Goal: Task Accomplishment & Management: Manage account settings

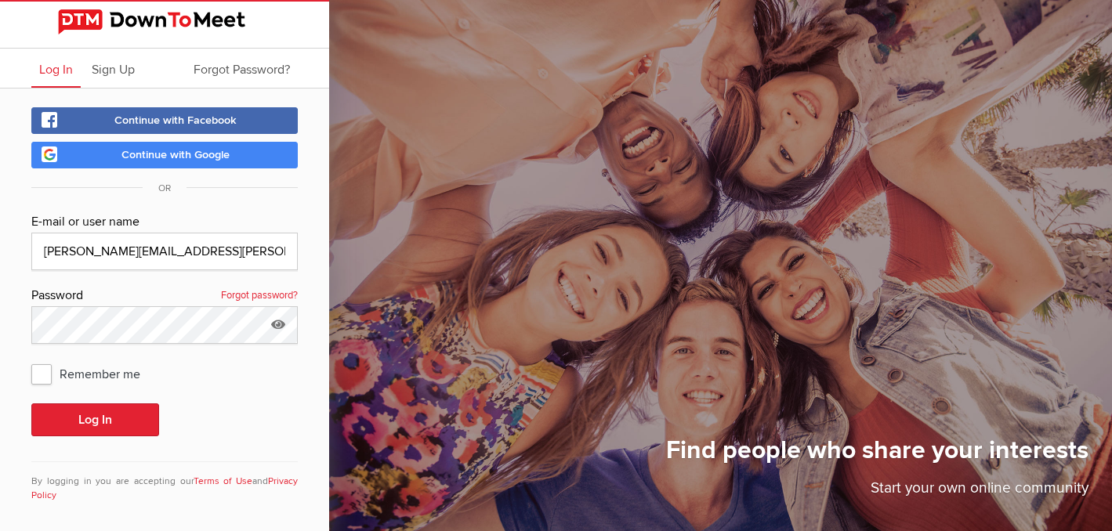
type input "[PERSON_NAME][EMAIL_ADDRESS][PERSON_NAME][DOMAIN_NAME]"
click at [46, 373] on span "Remember me" at bounding box center [93, 374] width 125 height 28
click at [31, 360] on input "Remember me" at bounding box center [31, 359] width 1 height 1
checkbox input "true"
click at [89, 418] on button "Log In" at bounding box center [95, 420] width 128 height 33
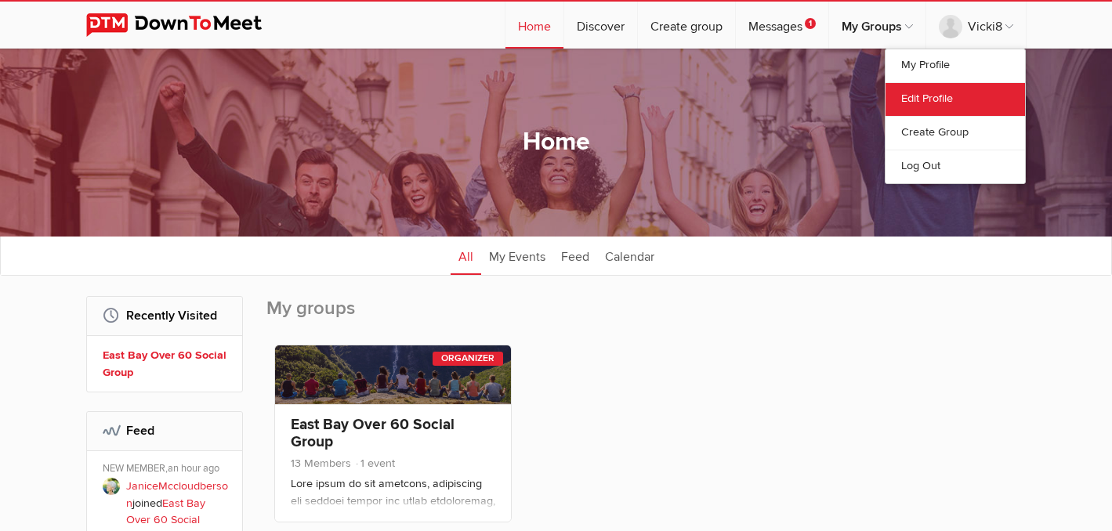
click at [945, 95] on link "Edit Profile" at bounding box center [954, 99] width 139 height 34
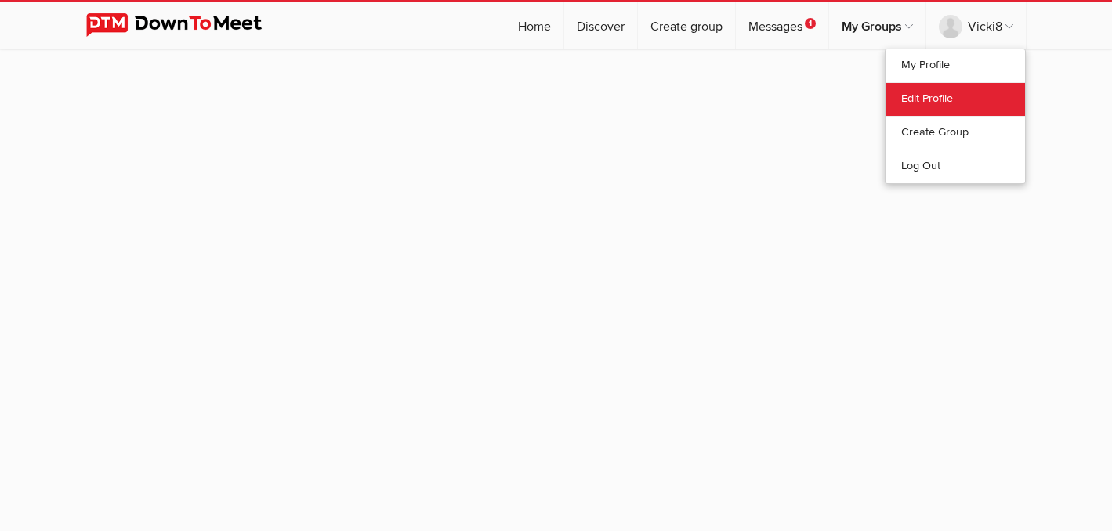
select select
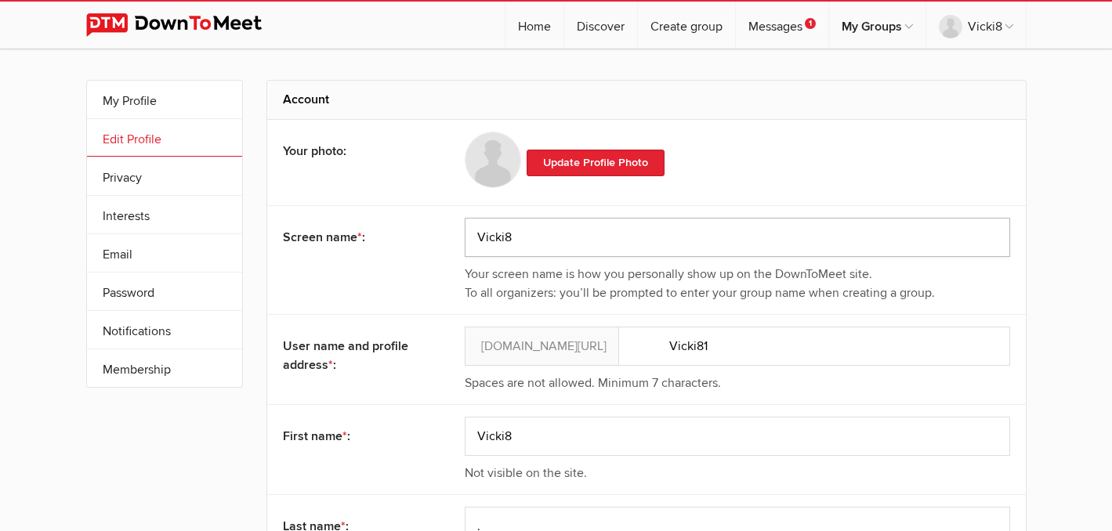
click at [563, 237] on input "Vicki8" at bounding box center [737, 237] width 545 height 39
type input "[PERSON_NAME]"
click at [536, 443] on input "Vicki8" at bounding box center [737, 436] width 545 height 39
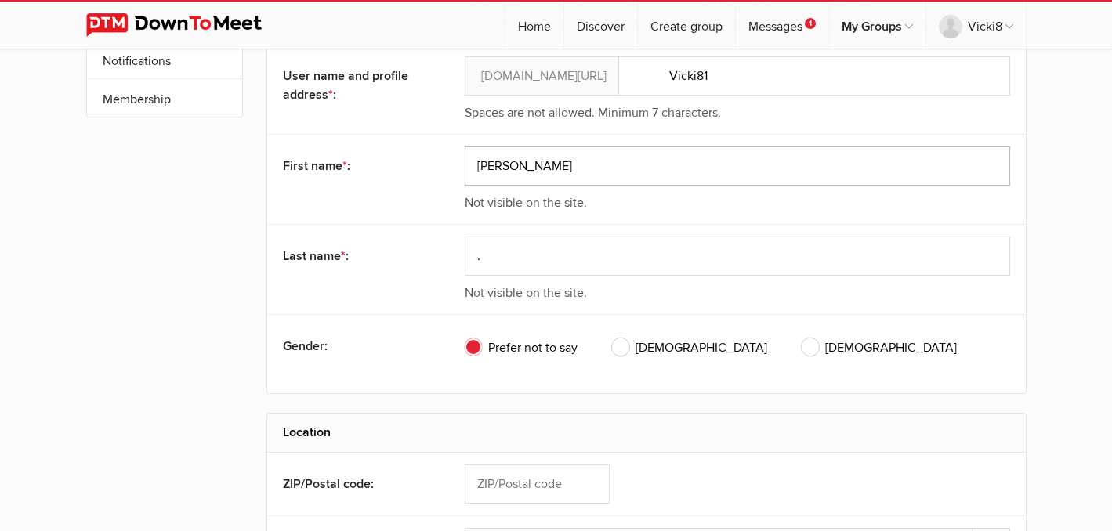
scroll to position [299, 0]
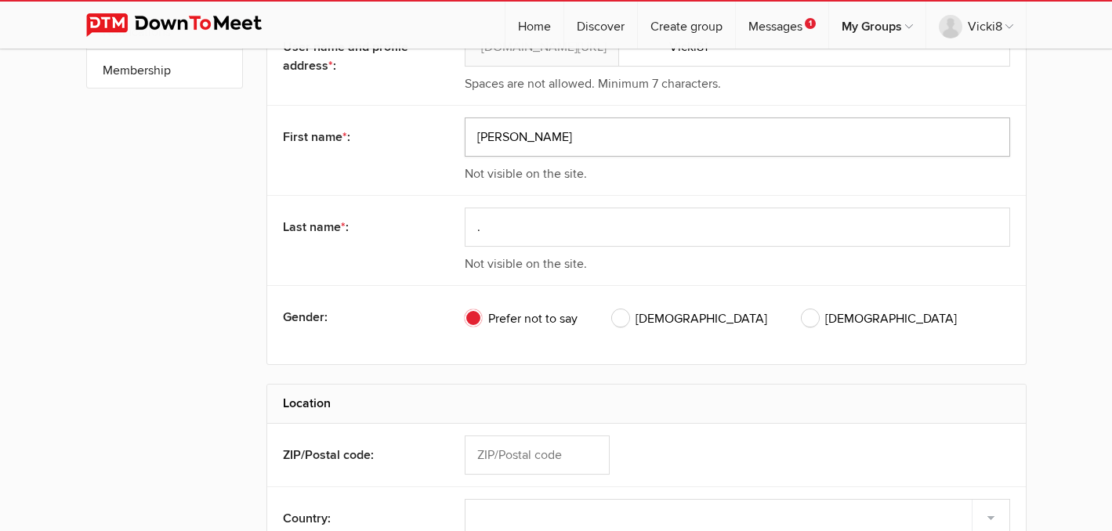
type input "[PERSON_NAME]"
click at [588, 226] on input "." at bounding box center [737, 227] width 545 height 39
type input "Enteen"
click at [802, 320] on span "[DEMOGRAPHIC_DATA]" at bounding box center [879, 319] width 155 height 19
click at [801, 310] on input "[DEMOGRAPHIC_DATA]" at bounding box center [801, 309] width 1 height 1
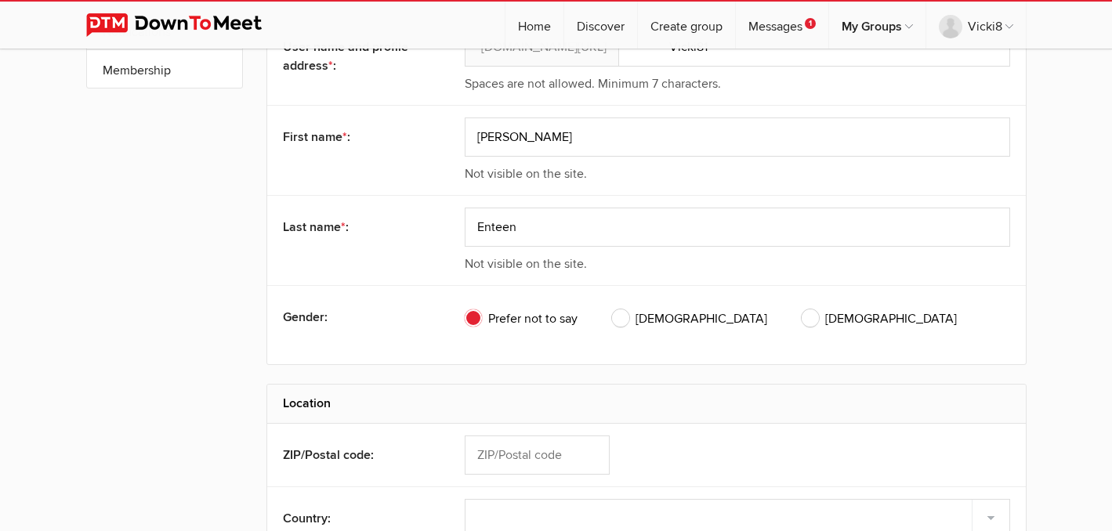
radio input "true"
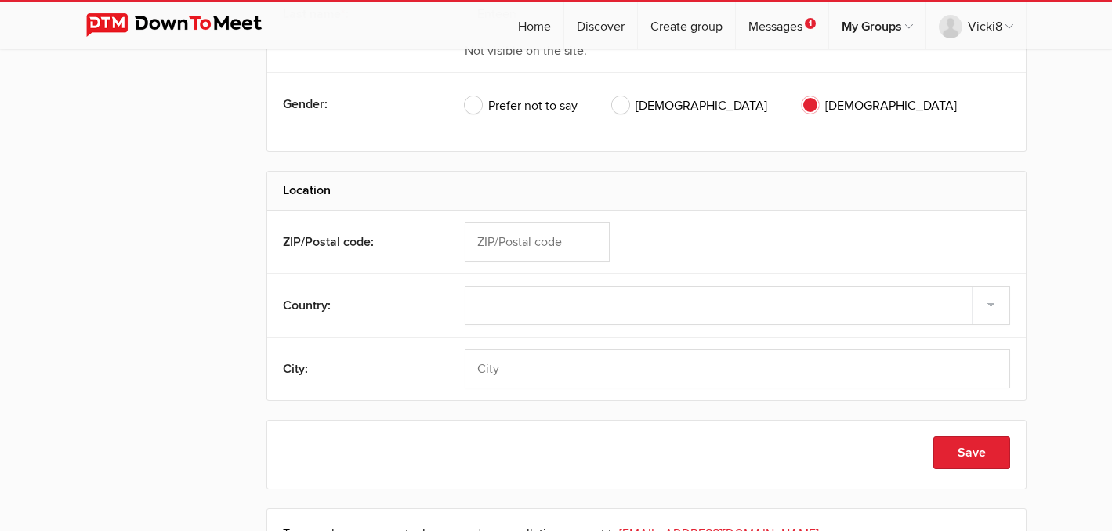
scroll to position [514, 0]
click at [561, 246] on input "text" at bounding box center [537, 240] width 145 height 39
type input "94805"
click at [520, 296] on select "Select country [GEOGRAPHIC_DATA] –––––––––– [GEOGRAPHIC_DATA] [GEOGRAPHIC_DATA]…" at bounding box center [737, 303] width 545 height 39
select select "[GEOGRAPHIC_DATA]"
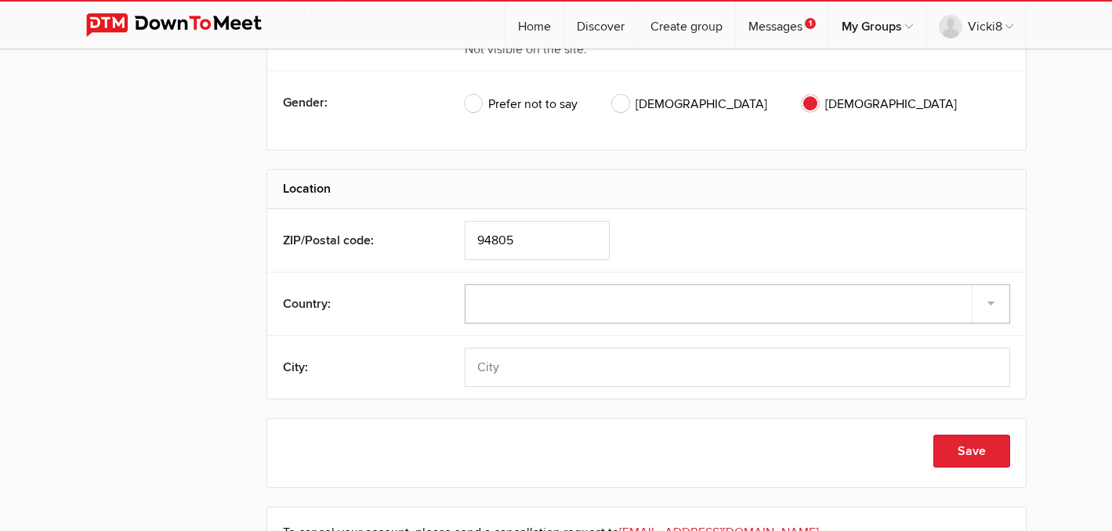
click at [465, 284] on select "Select country [GEOGRAPHIC_DATA] –––––––––– [GEOGRAPHIC_DATA] [GEOGRAPHIC_DATA]…" at bounding box center [737, 303] width 545 height 39
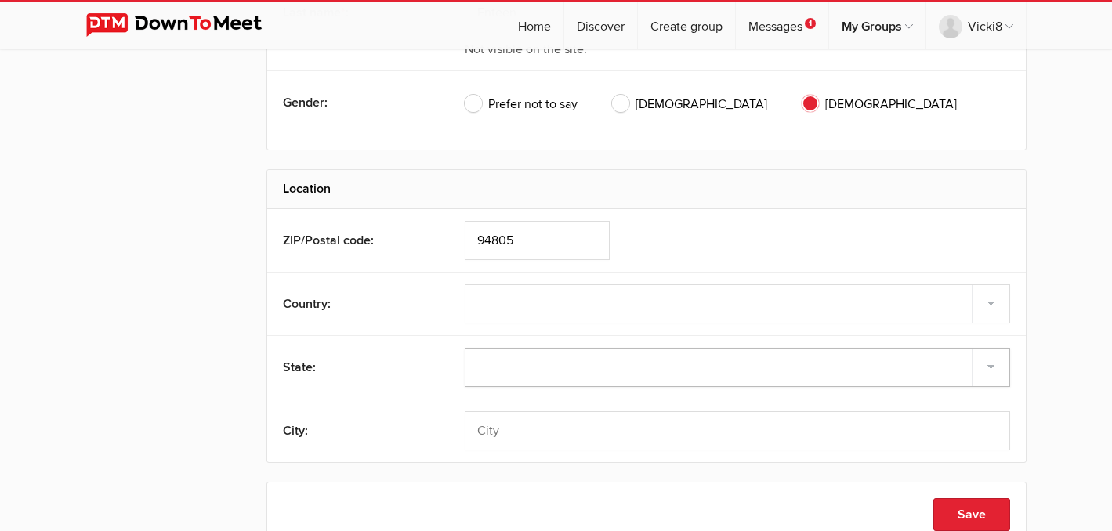
click at [512, 355] on select "[US_STATE] [US_STATE] [US_STATE] [US_STATE] [US_STATE] Armed Forces Americas Ar…" at bounding box center [737, 367] width 545 height 39
select select "CA"
click at [465, 348] on select "[US_STATE] [US_STATE] [US_STATE] [US_STATE] [US_STATE] Armed Forces Americas Ar…" at bounding box center [737, 367] width 545 height 39
click at [494, 430] on input "text" at bounding box center [737, 430] width 545 height 39
type input "[GEOGRAPHIC_DATA]"
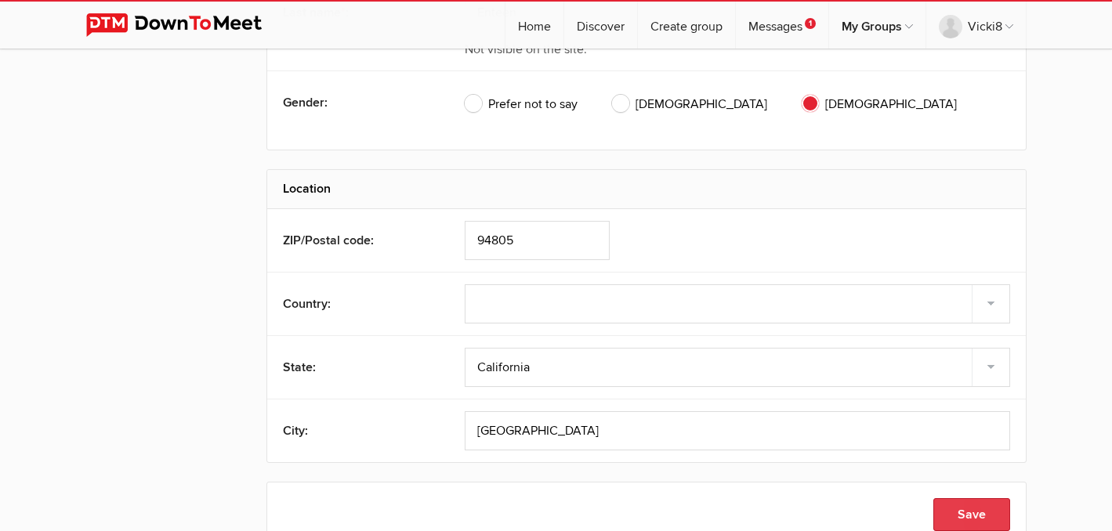
click at [976, 511] on button "Save" at bounding box center [971, 514] width 77 height 33
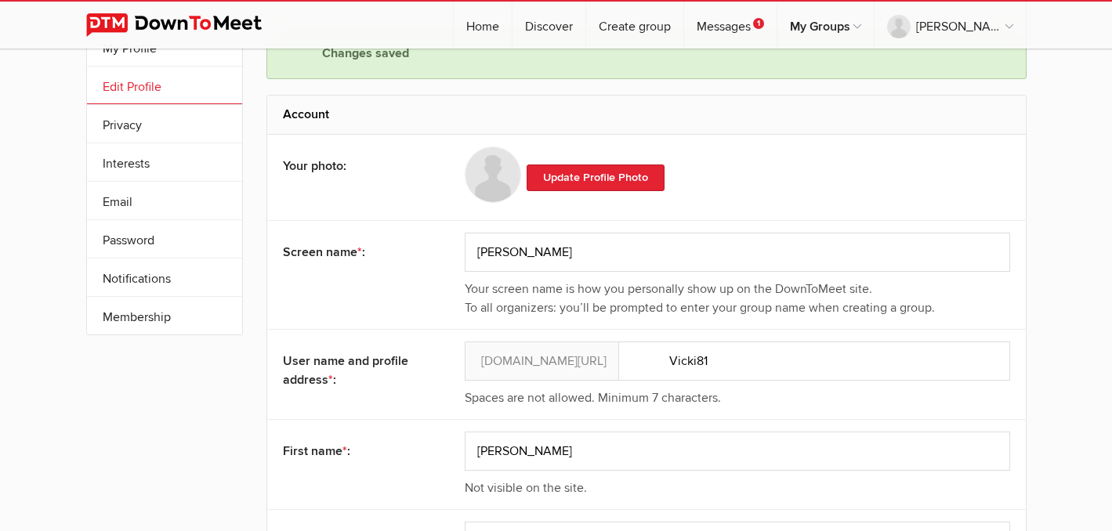
scroll to position [0, 0]
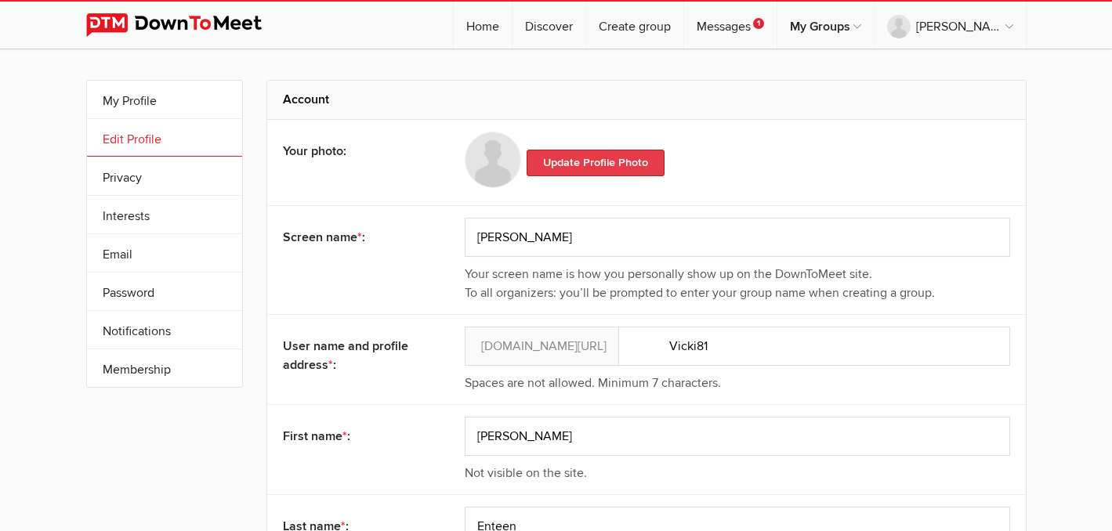
click at [618, 165] on link "Update Profile Photo" at bounding box center [596, 163] width 138 height 27
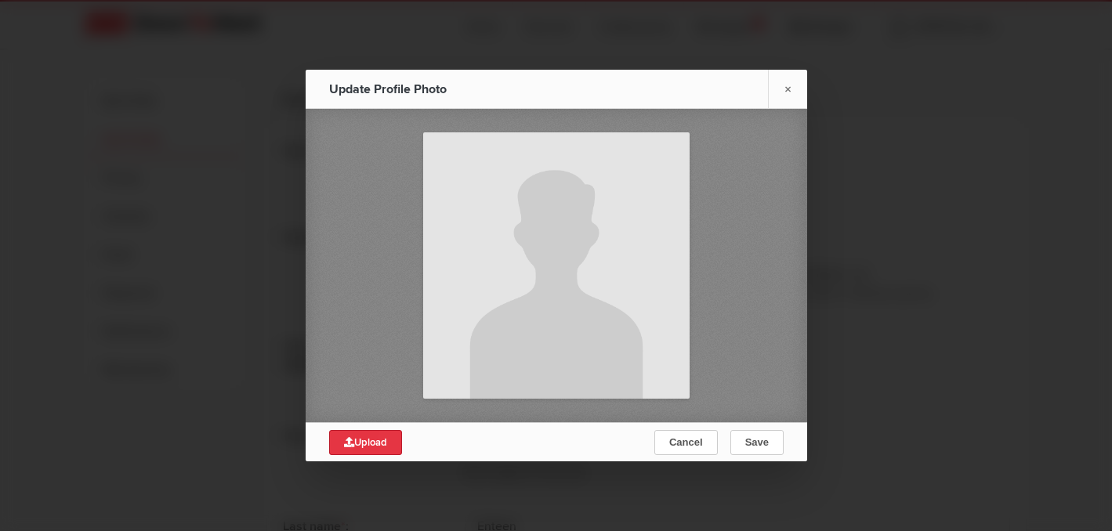
click at [376, 443] on span "Upload" at bounding box center [365, 442] width 43 height 13
type input "C:\fakepath\VE .png"
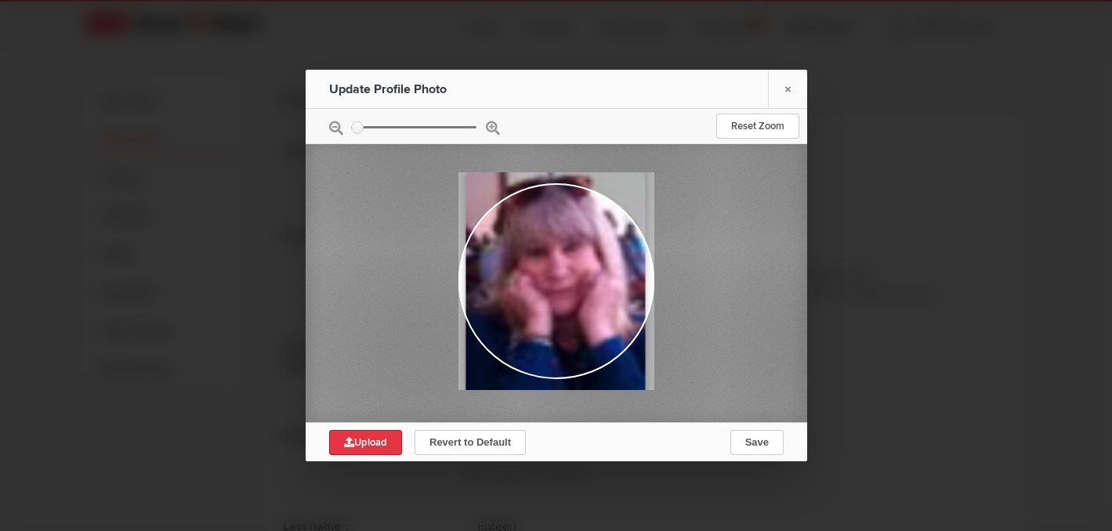
click at [383, 444] on span "Upload" at bounding box center [365, 442] width 43 height 13
type input "C:\fakepath\VE .png"
click at [767, 443] on span "Save" at bounding box center [756, 442] width 24 height 12
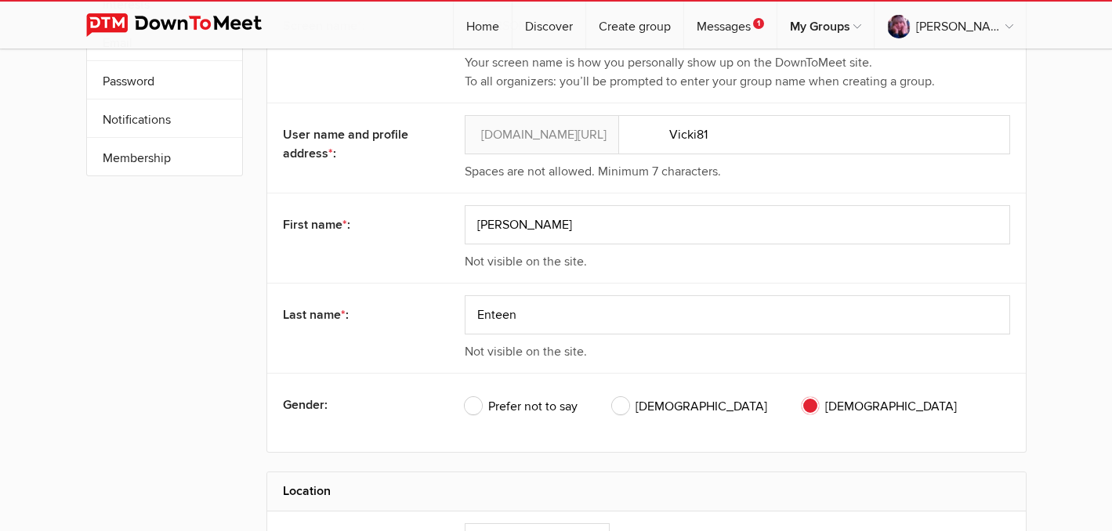
scroll to position [213, 0]
click at [708, 140] on input "Vicki81" at bounding box center [737, 133] width 545 height 39
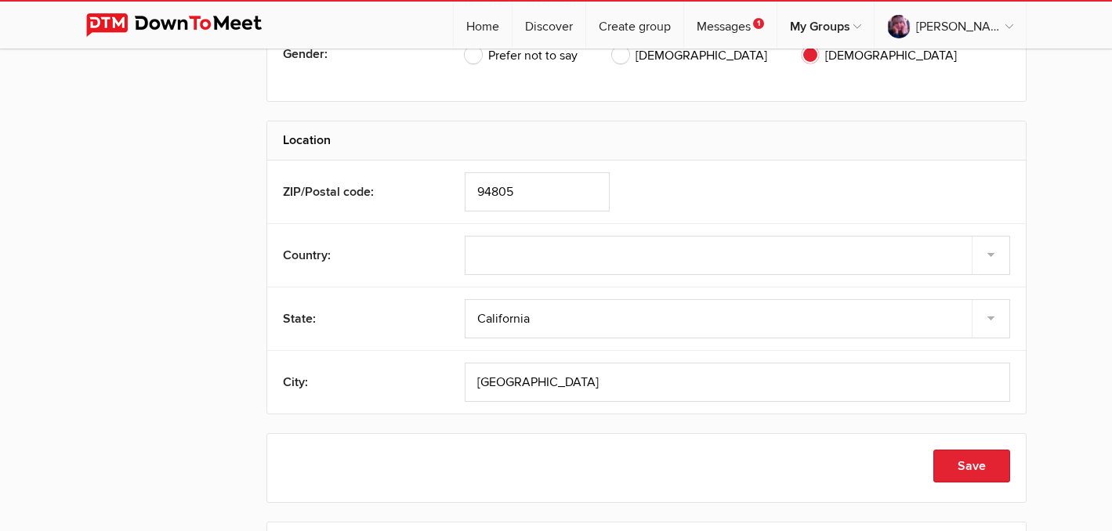
scroll to position [565, 0]
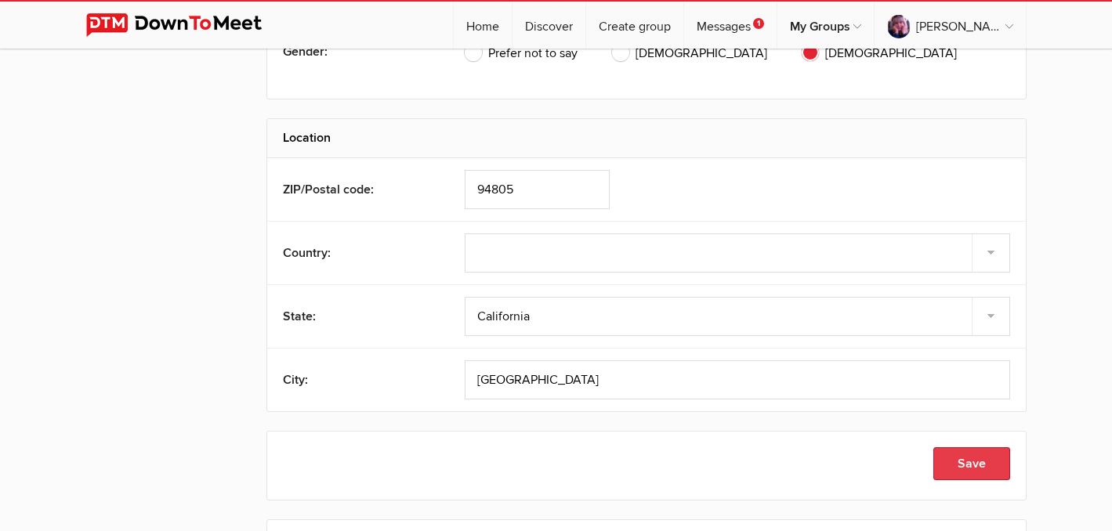
click at [980, 462] on button "Save" at bounding box center [971, 463] width 77 height 33
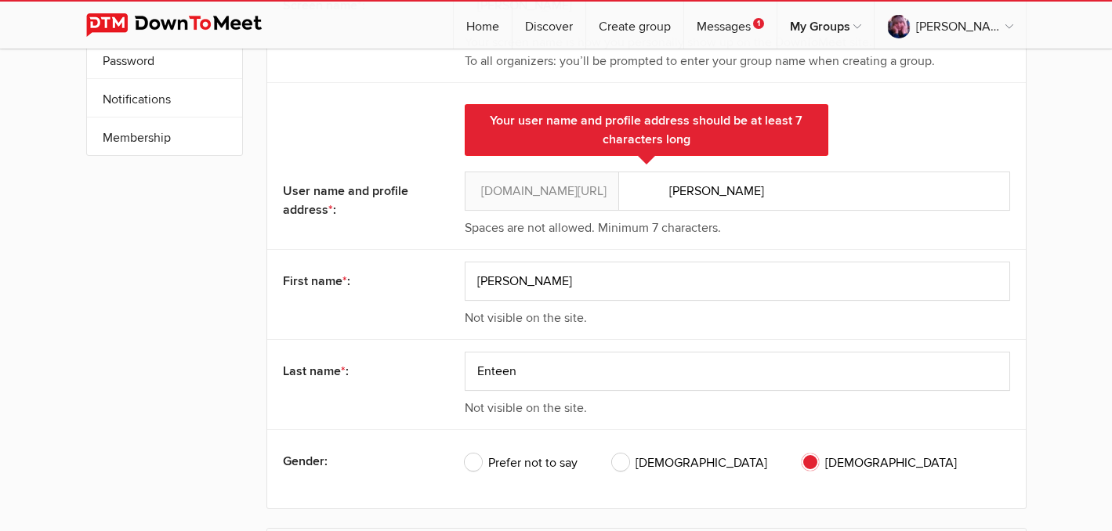
scroll to position [230, 0]
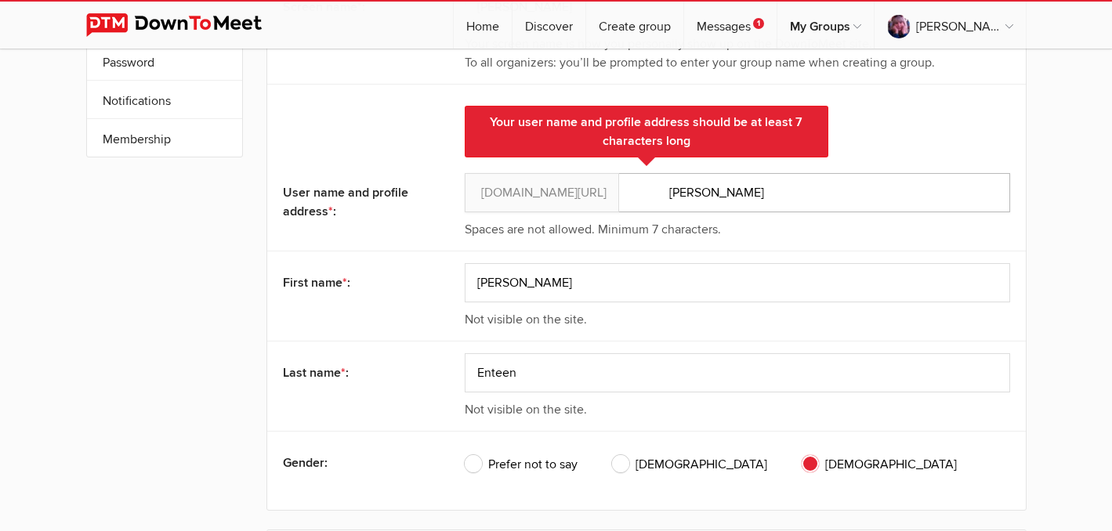
click at [715, 197] on input "[PERSON_NAME]" at bounding box center [737, 192] width 545 height 39
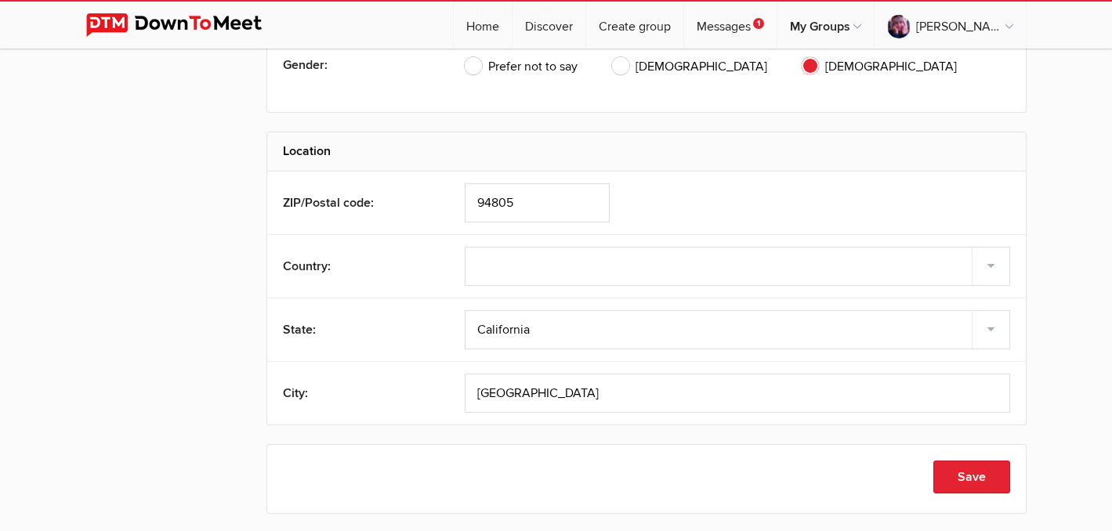
scroll to position [690, 0]
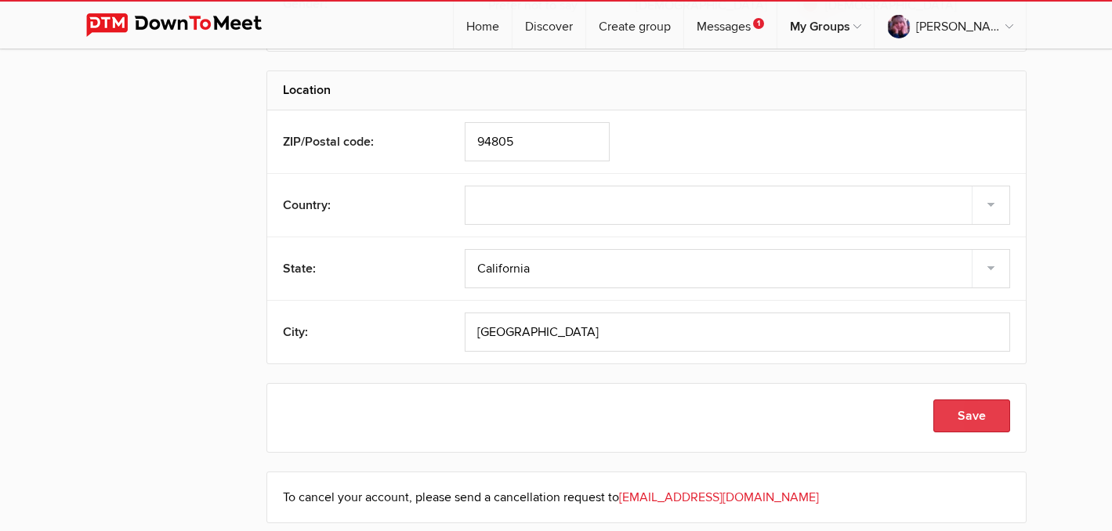
type input "Vicki88"
click at [965, 413] on button "Save" at bounding box center [971, 416] width 77 height 33
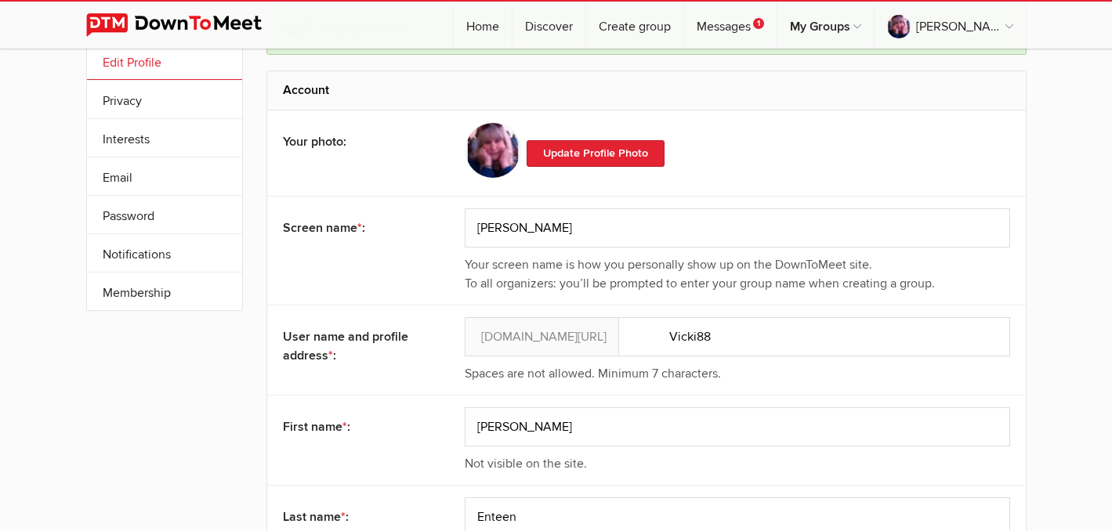
scroll to position [0, 0]
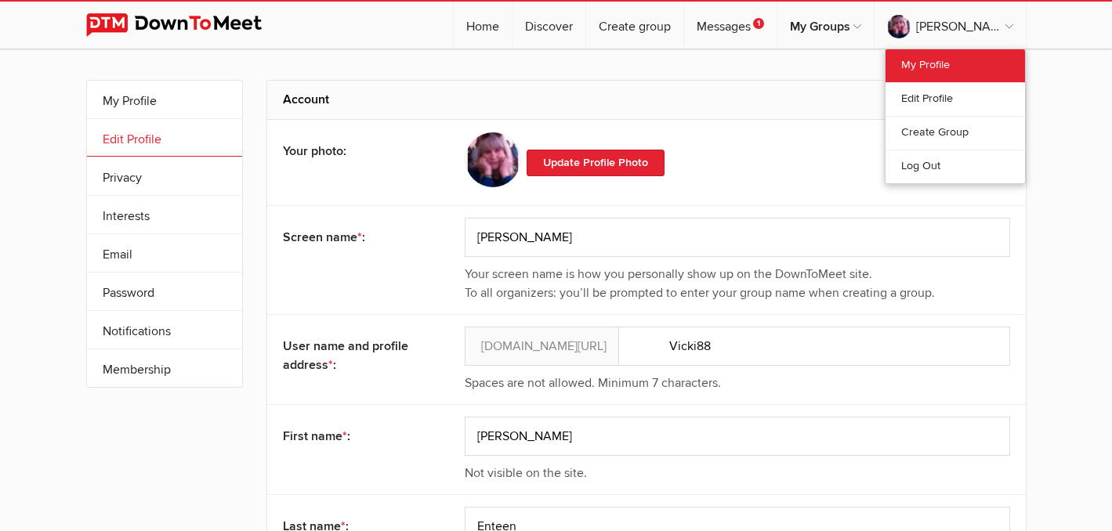
click at [942, 67] on link "My Profile" at bounding box center [954, 65] width 139 height 33
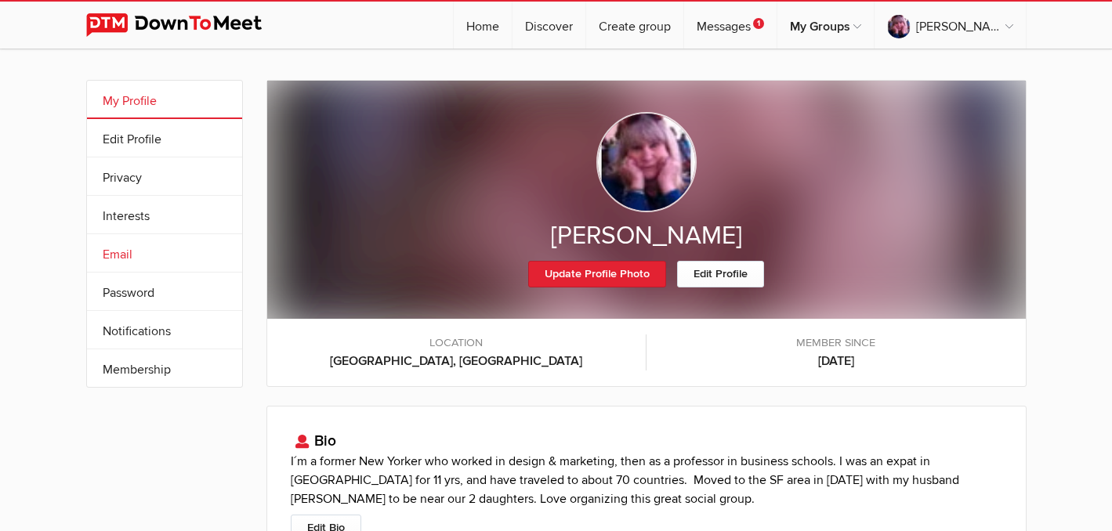
click at [131, 253] on link "Email" at bounding box center [164, 253] width 155 height 38
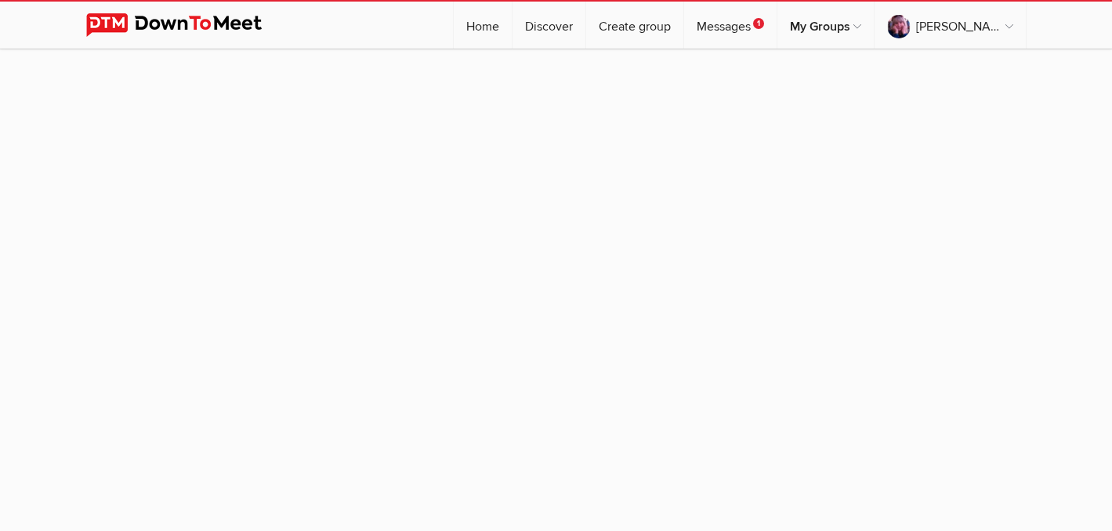
click at [131, 253] on div at bounding box center [556, 288] width 1112 height 478
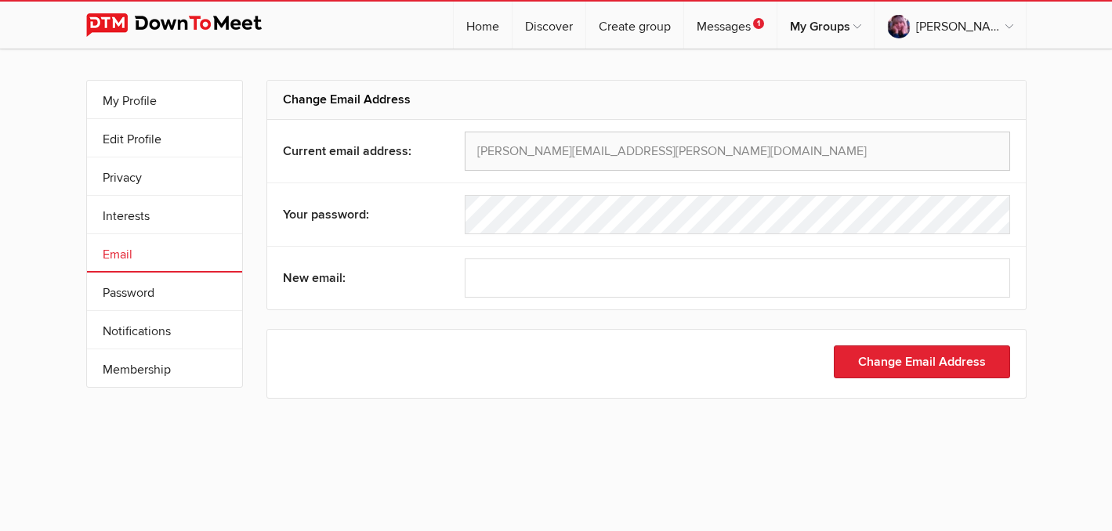
click at [577, 476] on div "My Profile Edit Profile More Privacy Interests Email Password Notifications Sub…" at bounding box center [556, 288] width 1112 height 478
click at [148, 288] on link "Password" at bounding box center [164, 292] width 155 height 38
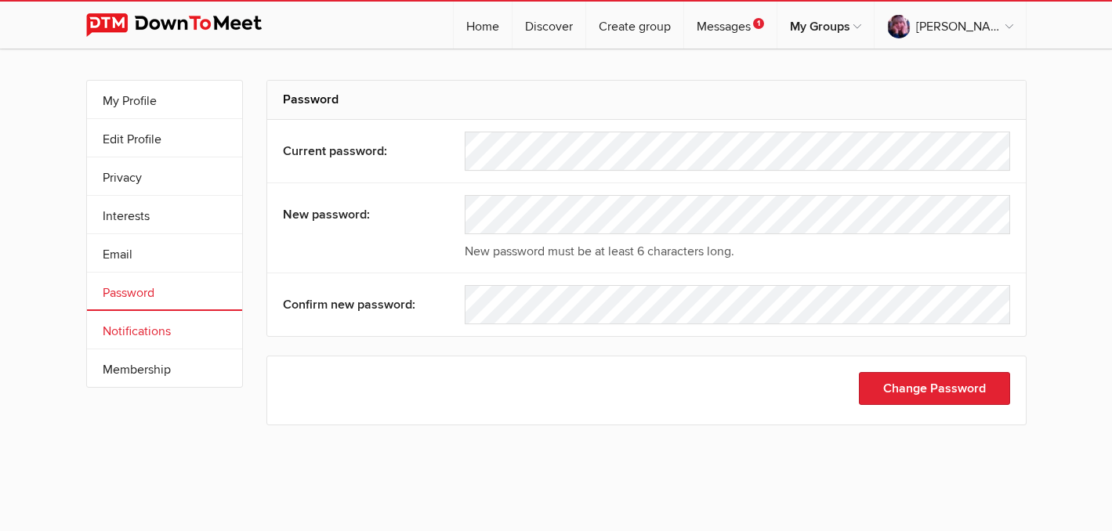
click at [172, 327] on link "Notifications" at bounding box center [164, 330] width 155 height 38
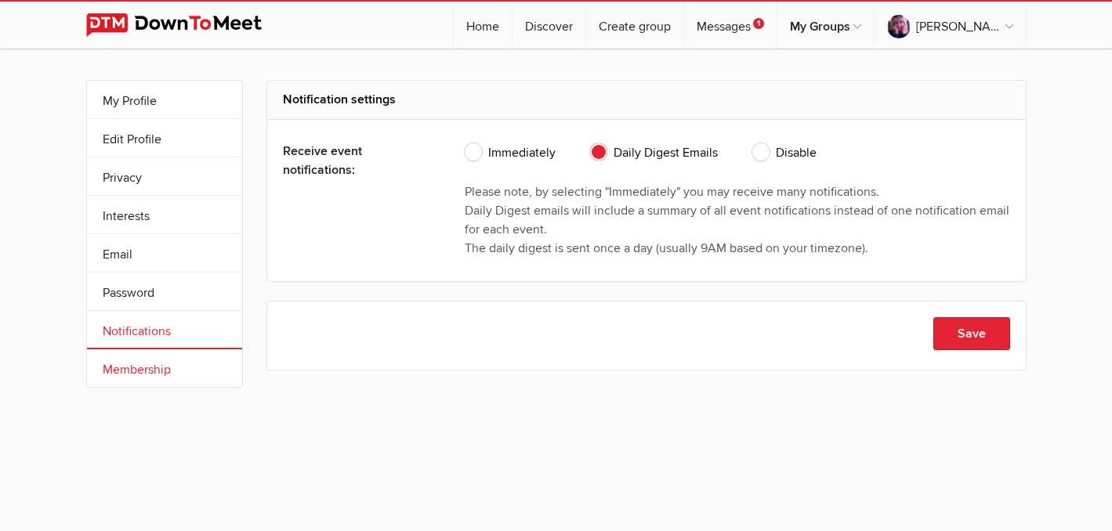
click at [154, 364] on link "Membership" at bounding box center [164, 368] width 155 height 38
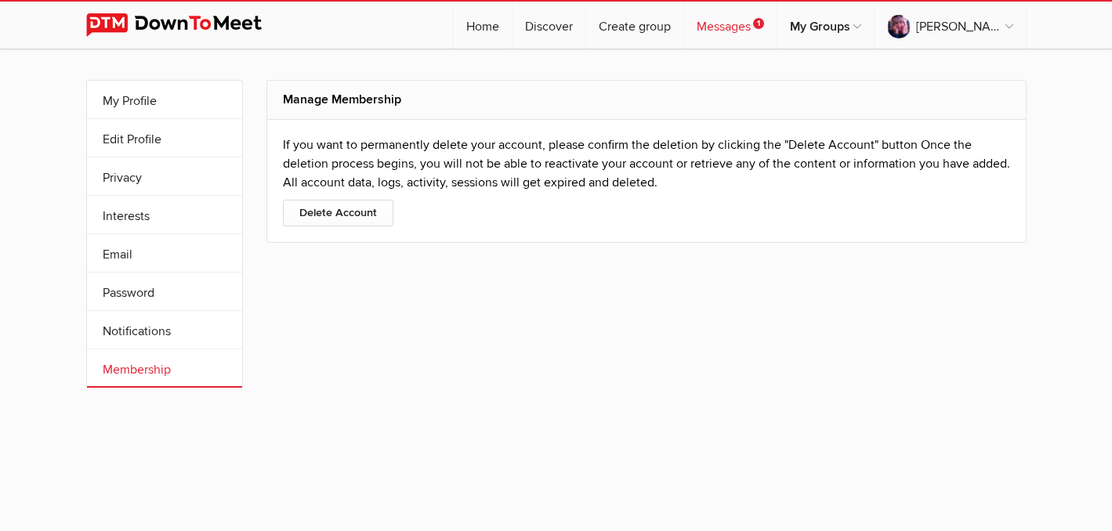
click at [777, 22] on link "Messages 1" at bounding box center [730, 25] width 92 height 47
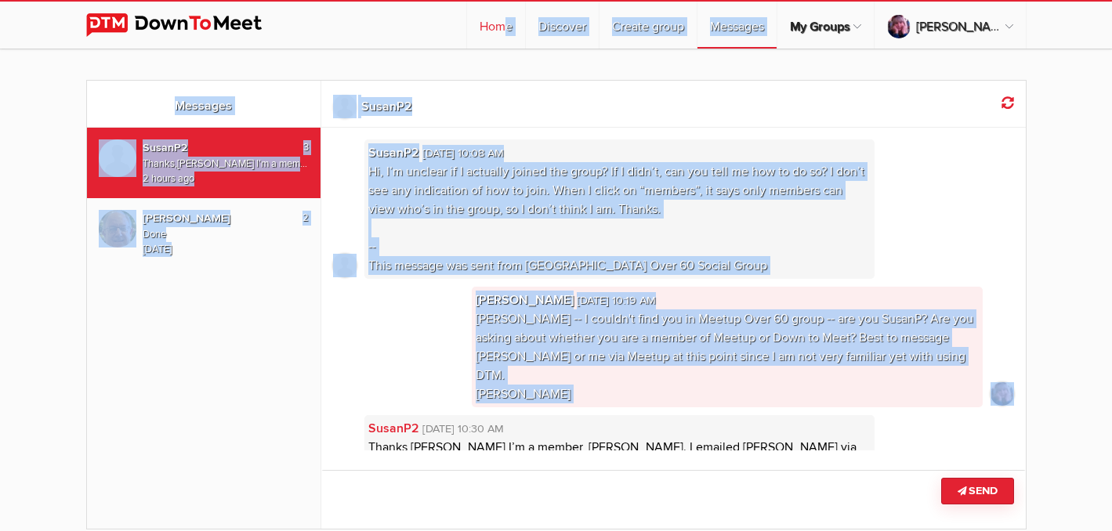
drag, startPoint x: 338, startPoint y: 401, endPoint x: 557, endPoint y: 34, distance: 428.0
click at [557, 34] on sp-group-layout "☰ [GEOGRAPHIC_DATA] Home Discover Create group Messages My Groups My Groups Eas…" at bounding box center [556, 362] width 1112 height 724
click at [469, 46] on div "☰ [GEOGRAPHIC_DATA] Home Discover Create group Messages My Groups My Groups Eas…" at bounding box center [556, 25] width 940 height 47
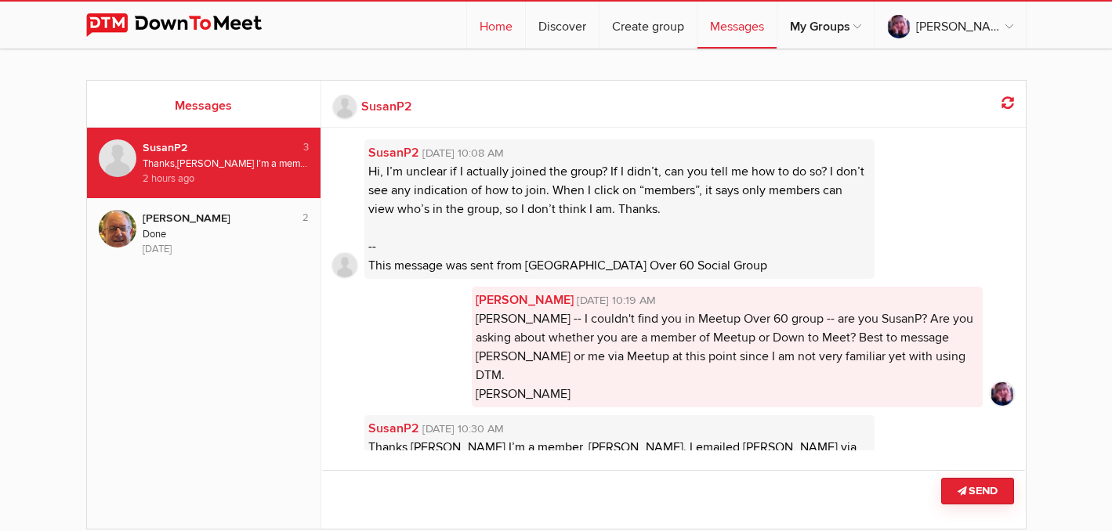
click at [525, 27] on link "Home" at bounding box center [496, 25] width 58 height 47
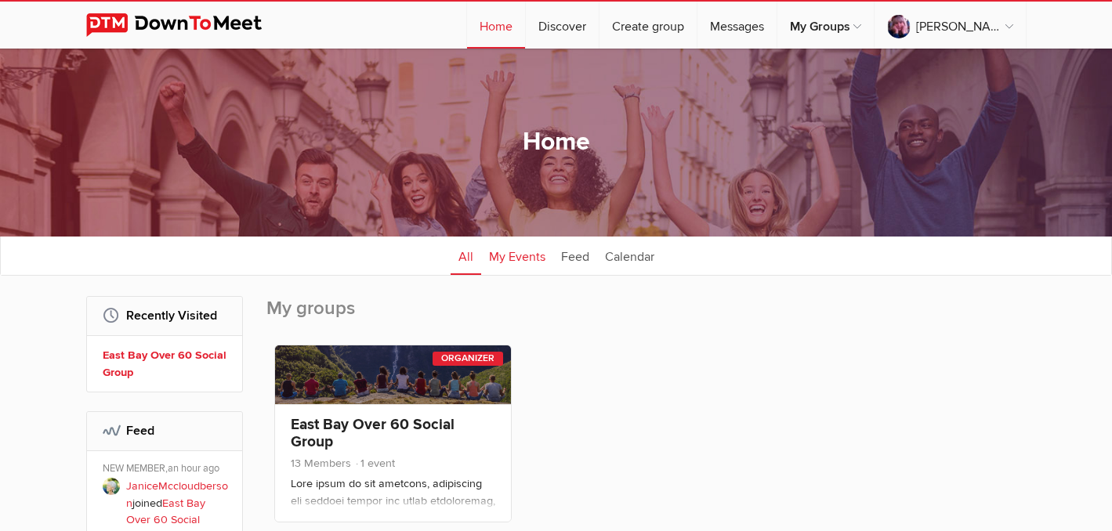
click at [527, 255] on link "My Events" at bounding box center [517, 255] width 72 height 39
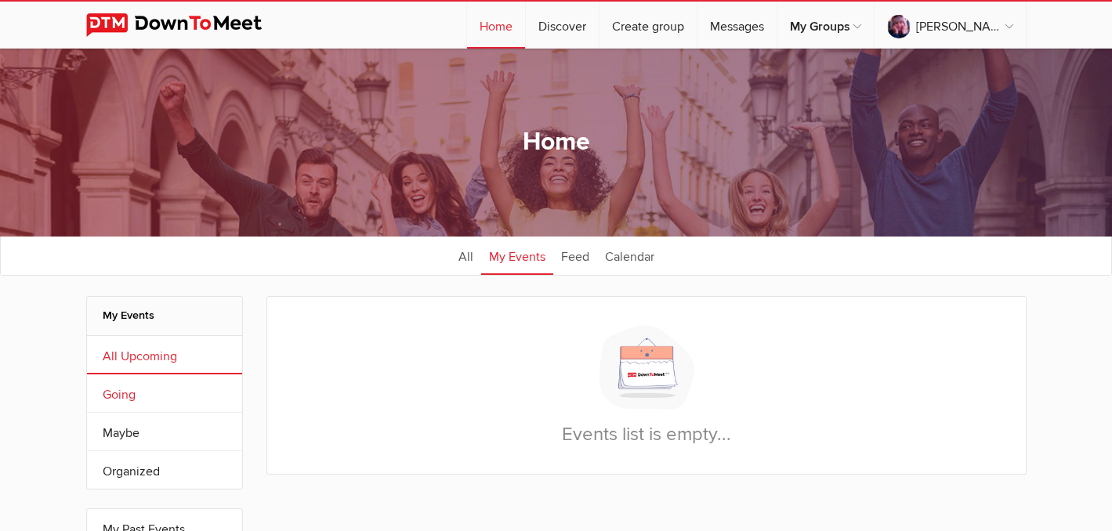
click at [124, 393] on link "Going" at bounding box center [164, 394] width 155 height 38
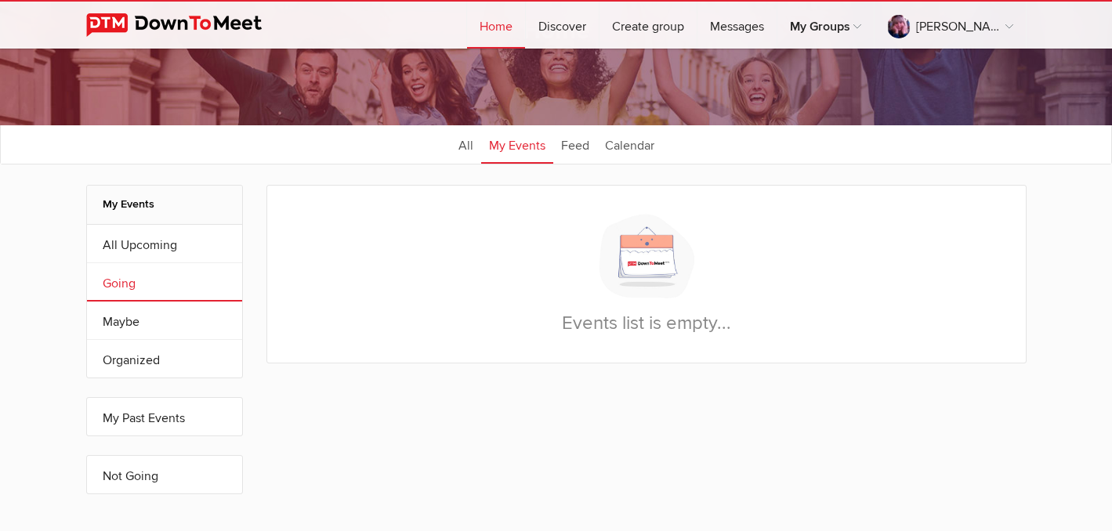
scroll to position [122, 0]
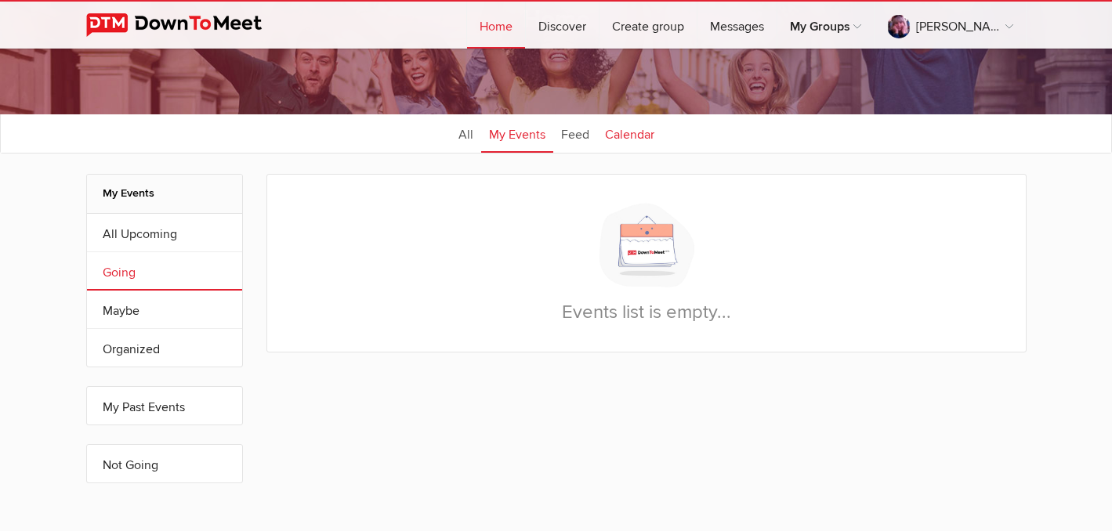
click at [635, 132] on link "Calendar" at bounding box center [629, 133] width 65 height 39
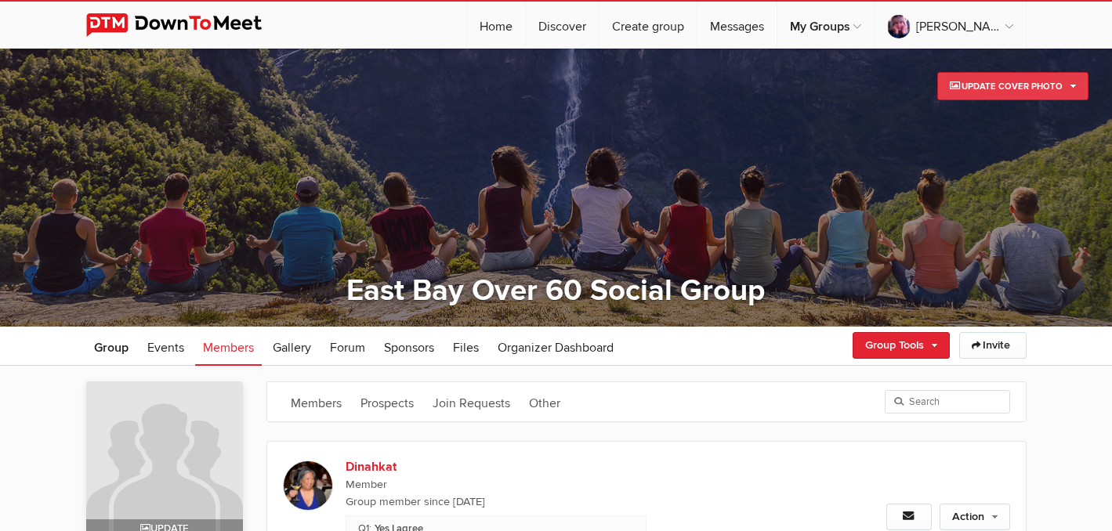
click at [1055, 85] on link "Update Cover Photo" at bounding box center [1012, 86] width 151 height 28
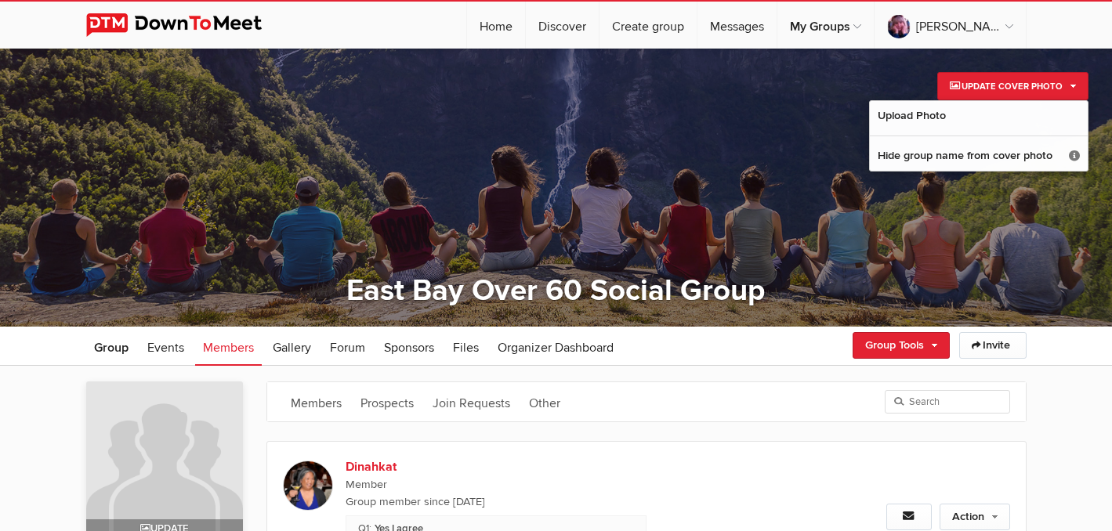
click at [1074, 195] on div at bounding box center [556, 188] width 1112 height 278
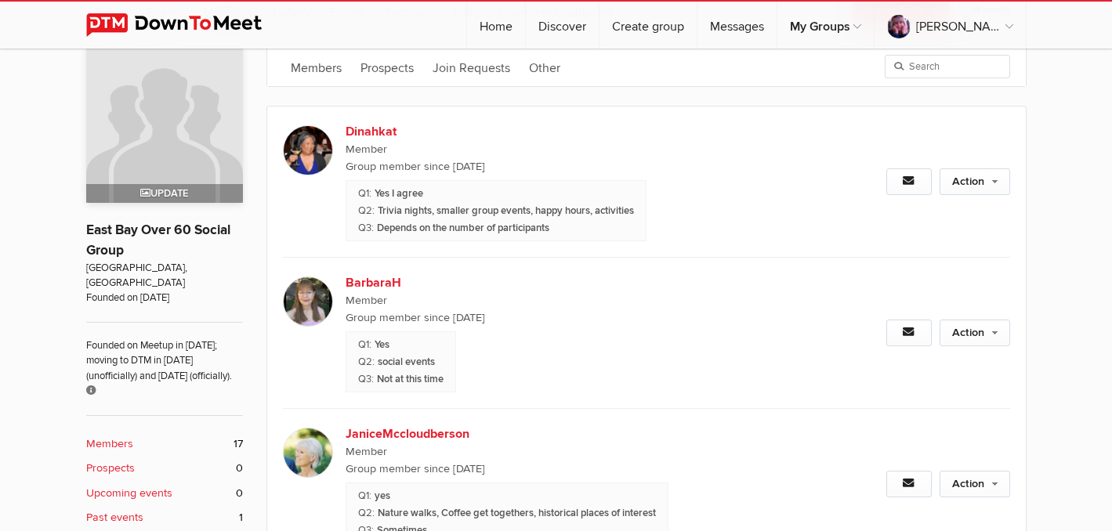
scroll to position [353, 0]
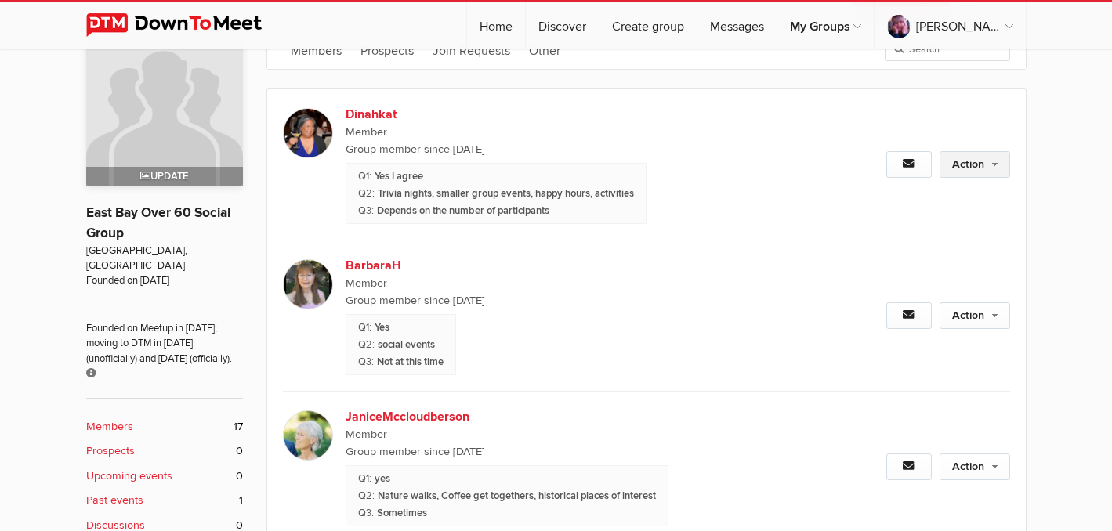
click at [998, 165] on link "Action" at bounding box center [975, 164] width 71 height 27
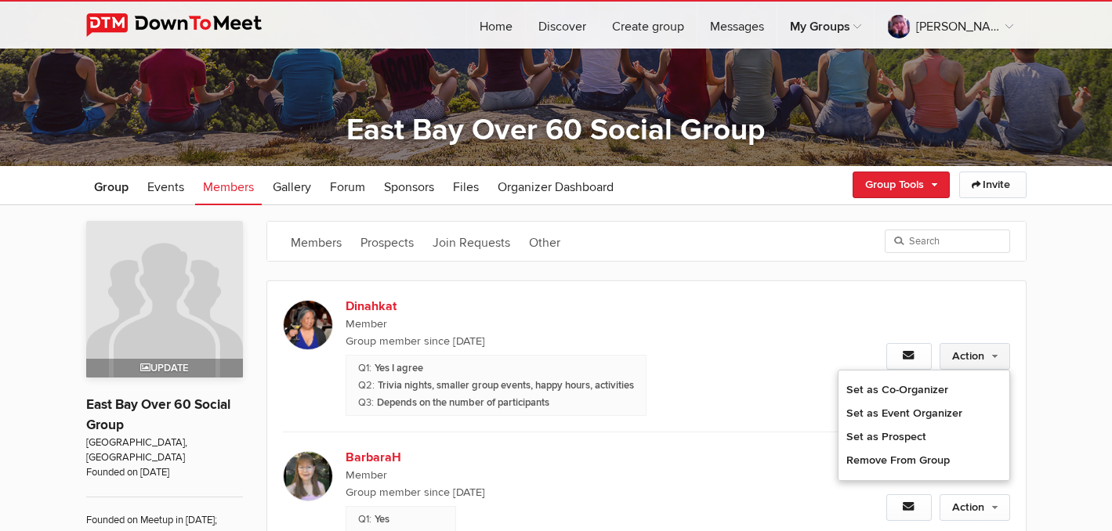
scroll to position [158, 0]
